Goal: Information Seeking & Learning: Learn about a topic

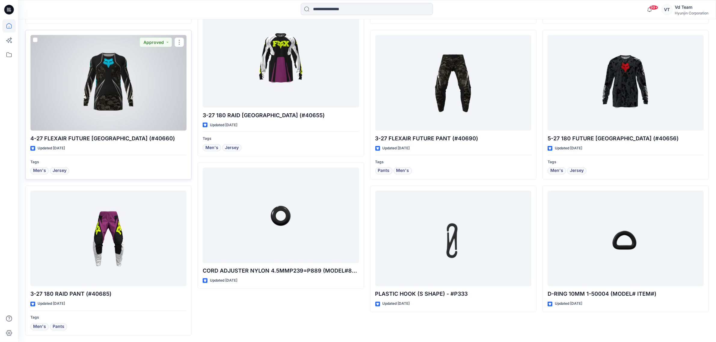
scroll to position [1293, 0]
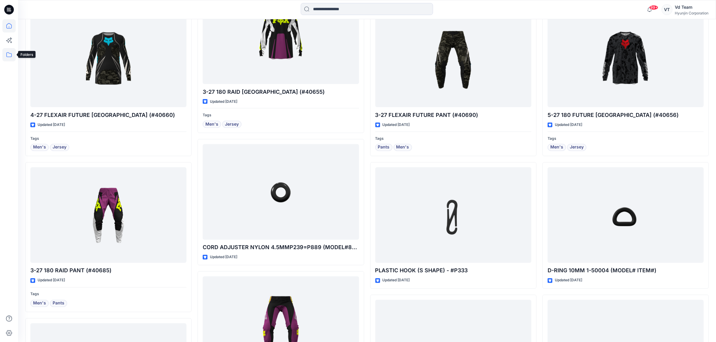
click at [7, 59] on icon at bounding box center [8, 54] width 13 height 13
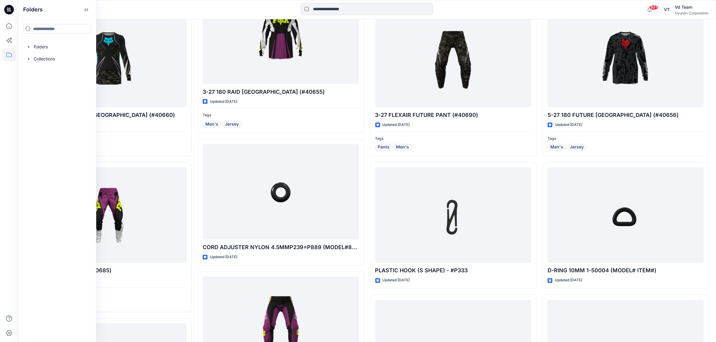
click at [21, 47] on div "Folders Folders Collections" at bounding box center [57, 171] width 78 height 342
click at [33, 47] on div at bounding box center [57, 47] width 69 height 12
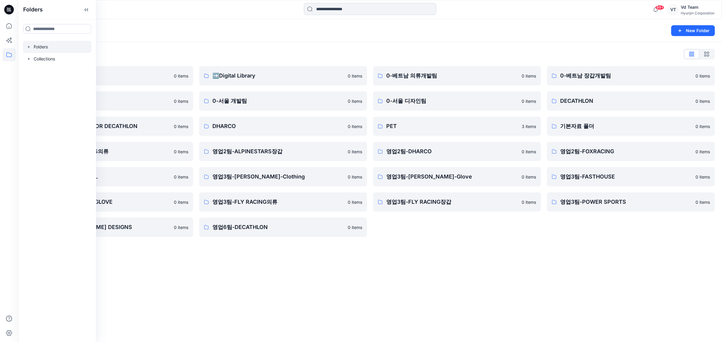
click at [579, 283] on div "Folders New Folder Folders List ♻️Project 0 items 0-본사VD 0 items DESIGN PROPOSA…" at bounding box center [370, 180] width 704 height 323
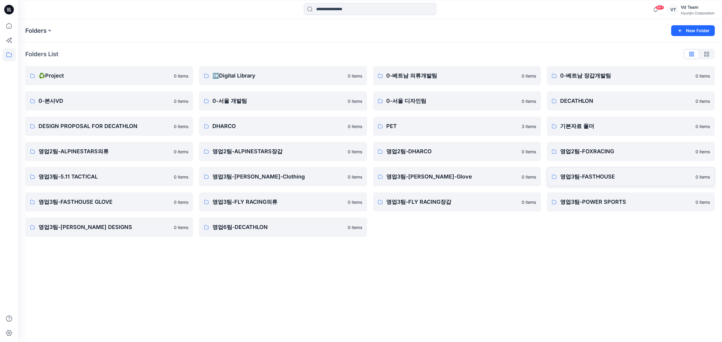
click at [605, 186] on link "영업3팀-FASTHOUSE 0 items" at bounding box center [631, 176] width 168 height 19
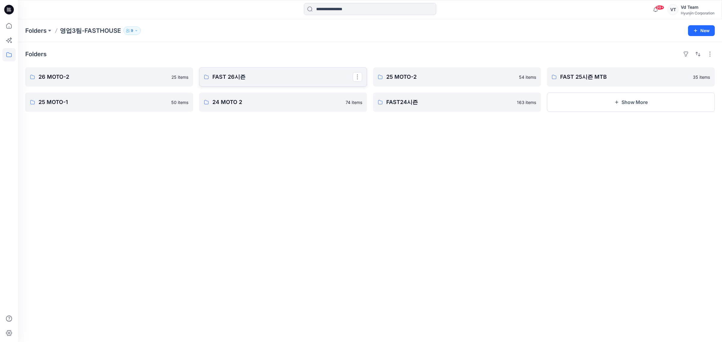
click at [244, 82] on link "FAST 26시즌" at bounding box center [283, 76] width 168 height 19
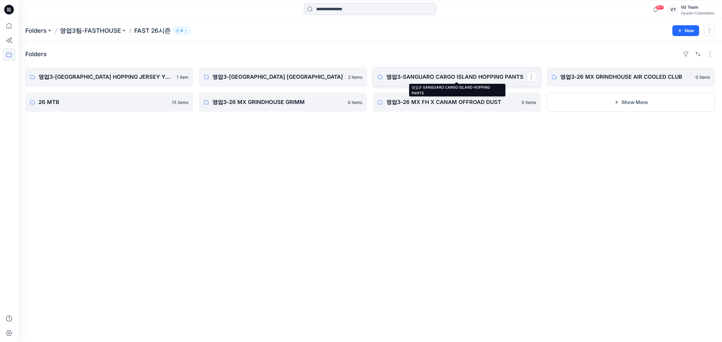
click at [438, 78] on p "영업3-SANGUARO CARGO ISLAND HOPPING PANTS" at bounding box center [456, 77] width 140 height 8
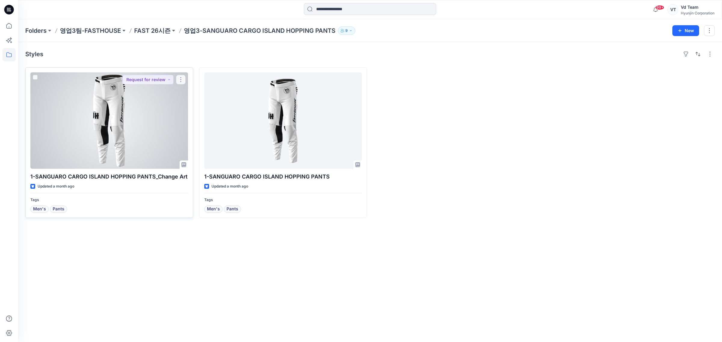
click at [106, 133] on div at bounding box center [109, 120] width 158 height 97
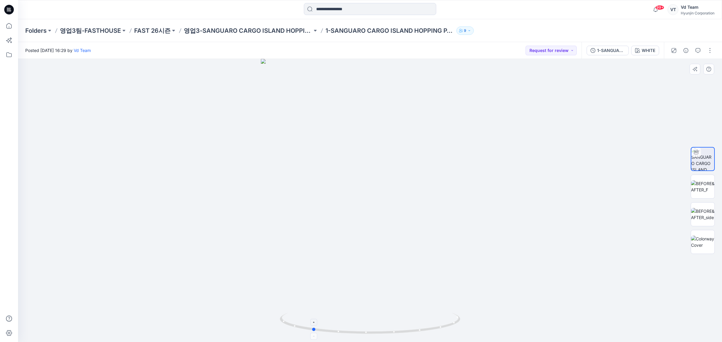
drag, startPoint x: 433, startPoint y: 312, endPoint x: 369, endPoint y: 323, distance: 65.2
click at [369, 323] on div at bounding box center [370, 200] width 704 height 283
click at [356, 226] on div at bounding box center [370, 200] width 704 height 283
drag, startPoint x: 343, startPoint y: 322, endPoint x: 399, endPoint y: 158, distance: 173.5
click at [359, 322] on icon at bounding box center [371, 324] width 182 height 23
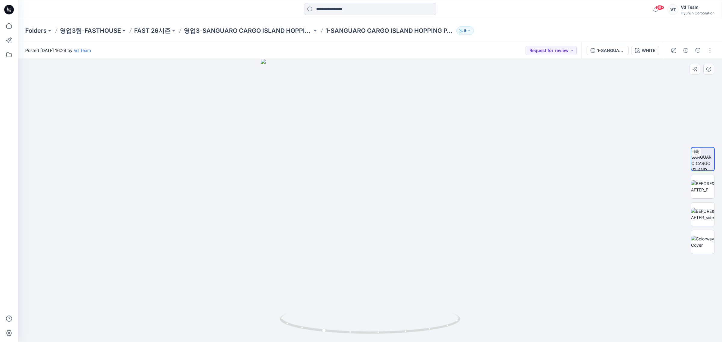
drag, startPoint x: 402, startPoint y: 140, endPoint x: 402, endPoint y: 134, distance: 6.0
click at [402, 140] on div at bounding box center [370, 200] width 704 height 283
drag, startPoint x: 393, startPoint y: 114, endPoint x: 378, endPoint y: 252, distance: 138.8
click at [391, 301] on img at bounding box center [369, 201] width 351 height 284
drag, startPoint x: 456, startPoint y: 229, endPoint x: 440, endPoint y: 256, distance: 31.6
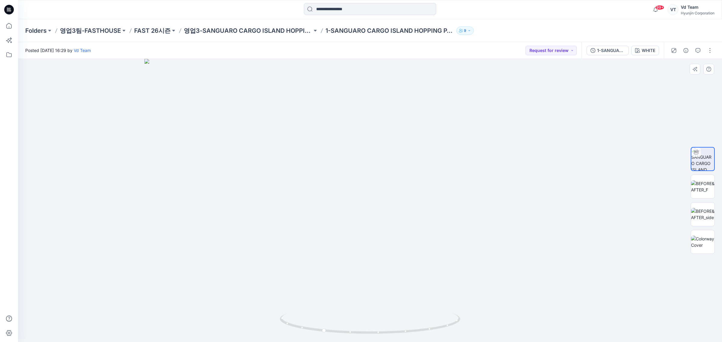
click at [444, 244] on img at bounding box center [369, 201] width 451 height 284
drag, startPoint x: 428, startPoint y: 314, endPoint x: 365, endPoint y: 319, distance: 62.8
click at [366, 319] on div at bounding box center [370, 200] width 704 height 283
drag, startPoint x: 331, startPoint y: 325, endPoint x: 325, endPoint y: 325, distance: 6.3
click at [325, 325] on icon at bounding box center [371, 324] width 182 height 23
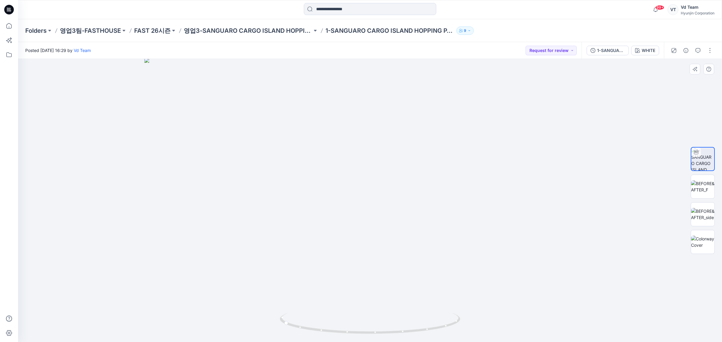
click at [424, 140] on img at bounding box center [369, 200] width 451 height 284
drag, startPoint x: 288, startPoint y: 167, endPoint x: 302, endPoint y: 169, distance: 14.8
click at [289, 167] on img at bounding box center [369, 200] width 451 height 284
drag, startPoint x: 404, startPoint y: 325, endPoint x: 487, endPoint y: 329, distance: 83.4
click at [489, 329] on div at bounding box center [370, 200] width 704 height 283
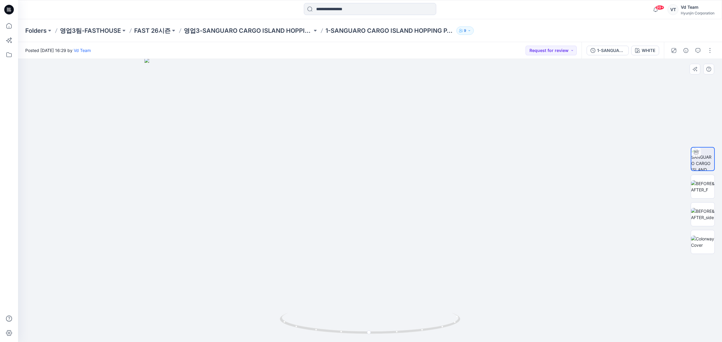
click at [716, 187] on div at bounding box center [702, 200] width 38 height 150
drag, startPoint x: 333, startPoint y: 293, endPoint x: 343, endPoint y: 184, distance: 110.0
click at [343, 185] on img at bounding box center [369, 198] width 451 height 289
drag, startPoint x: 464, startPoint y: 312, endPoint x: 387, endPoint y: 313, distance: 77.0
click at [393, 313] on div at bounding box center [370, 200] width 704 height 283
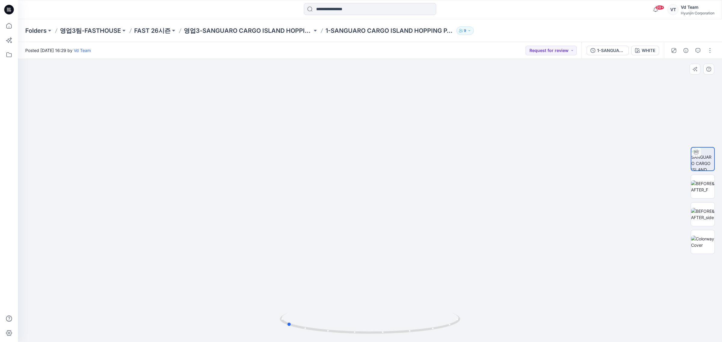
drag, startPoint x: 346, startPoint y: 322, endPoint x: 305, endPoint y: 276, distance: 62.4
click at [282, 319] on icon at bounding box center [371, 324] width 182 height 23
drag, startPoint x: 364, startPoint y: 178, endPoint x: 375, endPoint y: 240, distance: 62.8
click at [375, 240] on img at bounding box center [369, 154] width 451 height 378
